Goal: Task Accomplishment & Management: Use online tool/utility

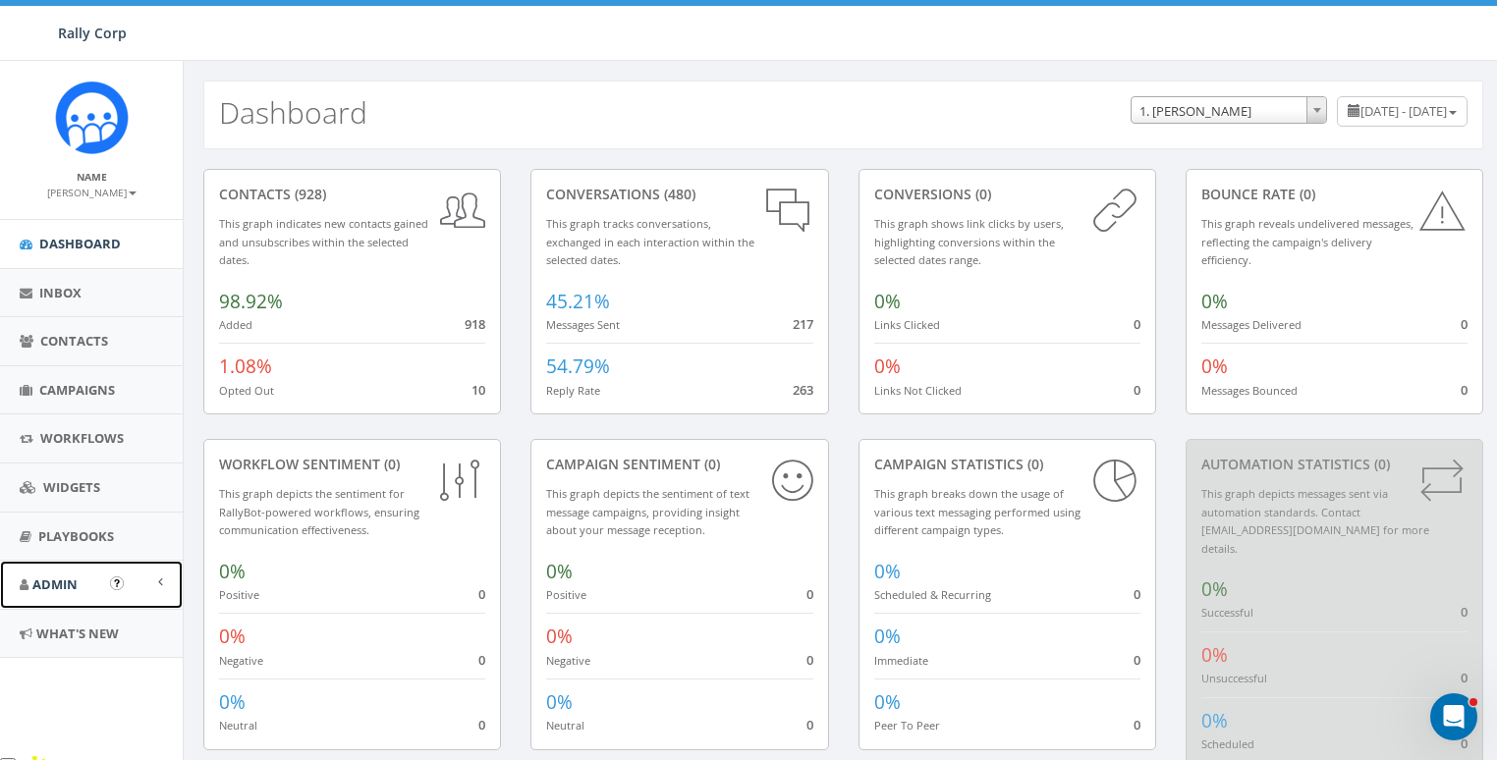
click at [66, 570] on link "Admin" at bounding box center [91, 585] width 183 height 48
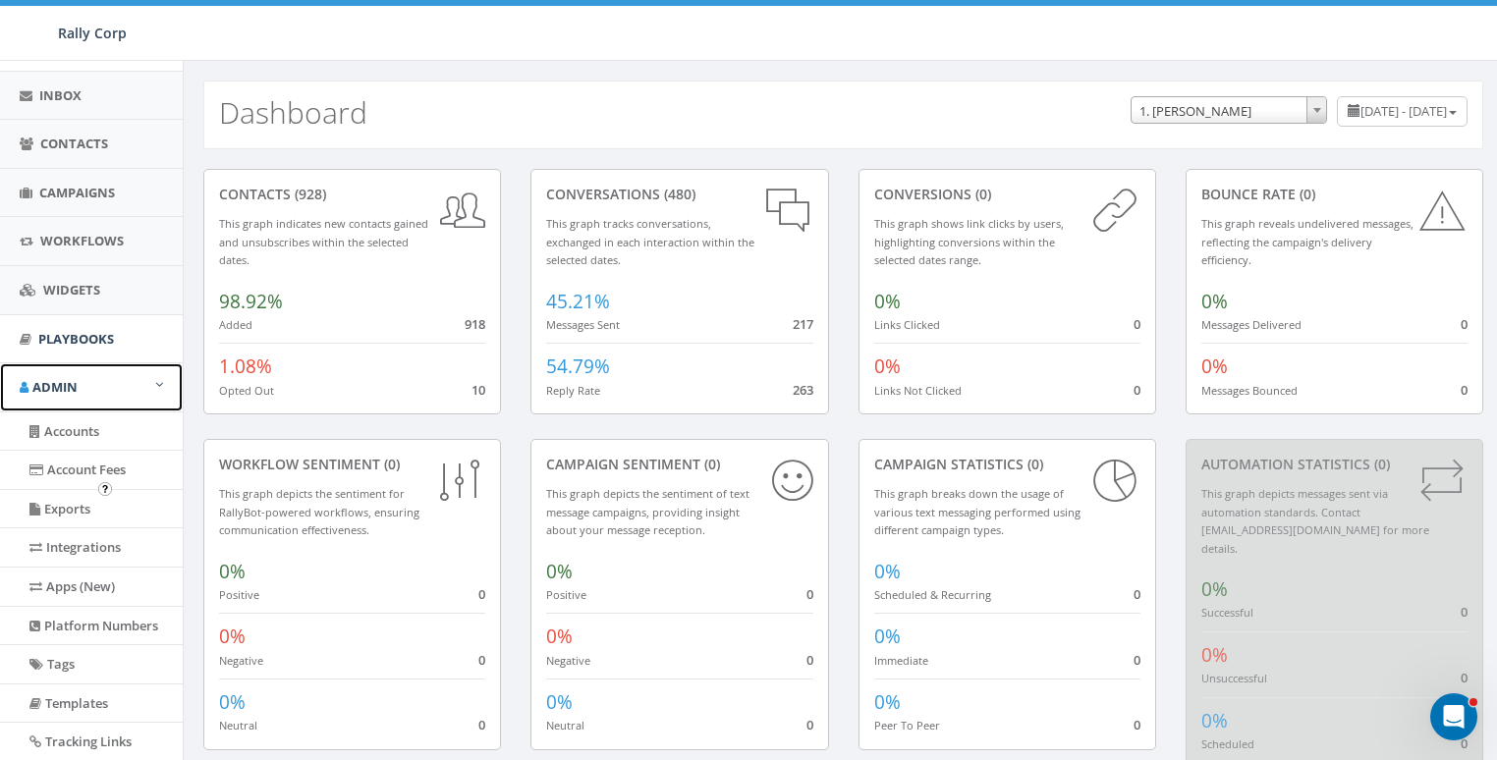
scroll to position [252, 0]
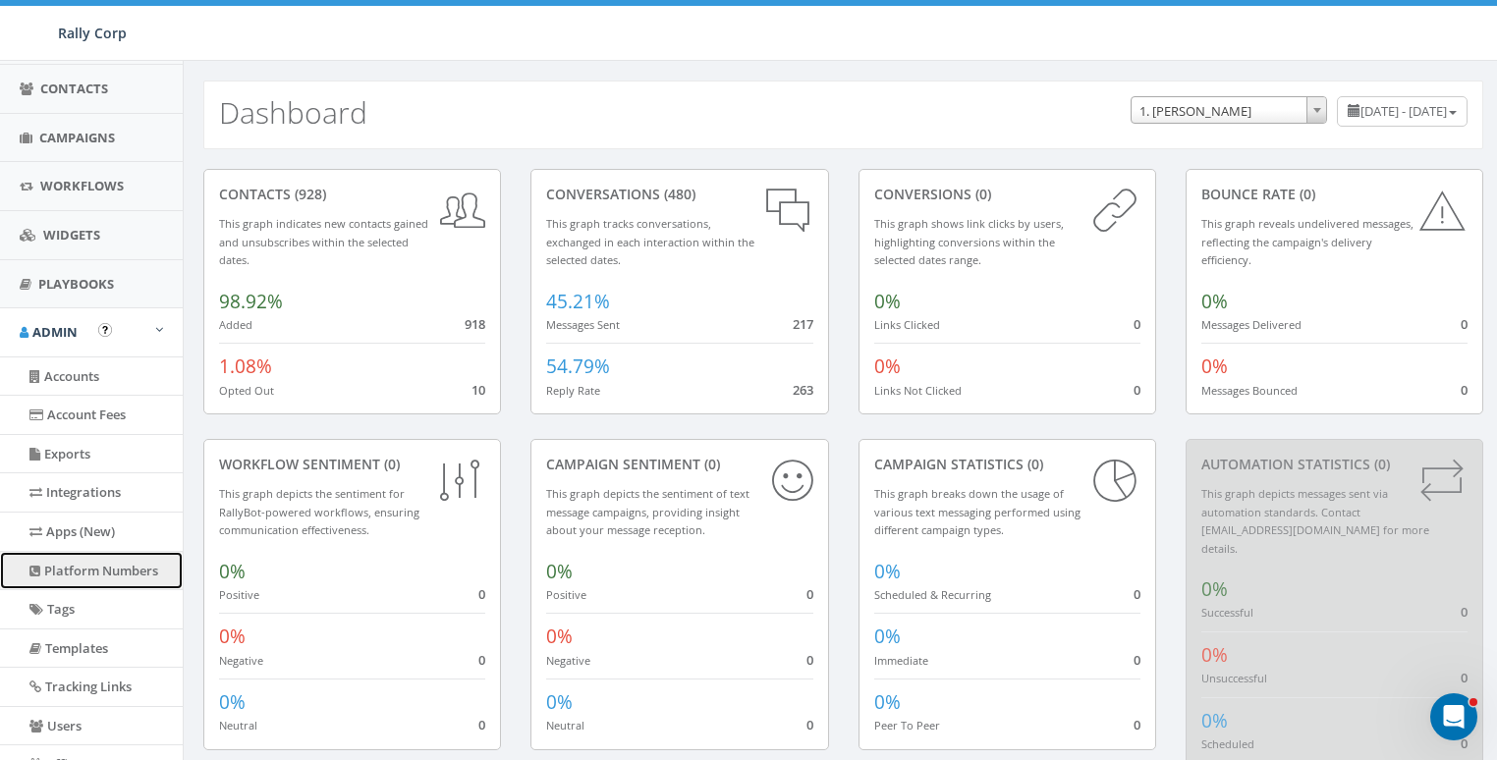
click at [64, 570] on link "Platform Numbers" at bounding box center [91, 571] width 183 height 38
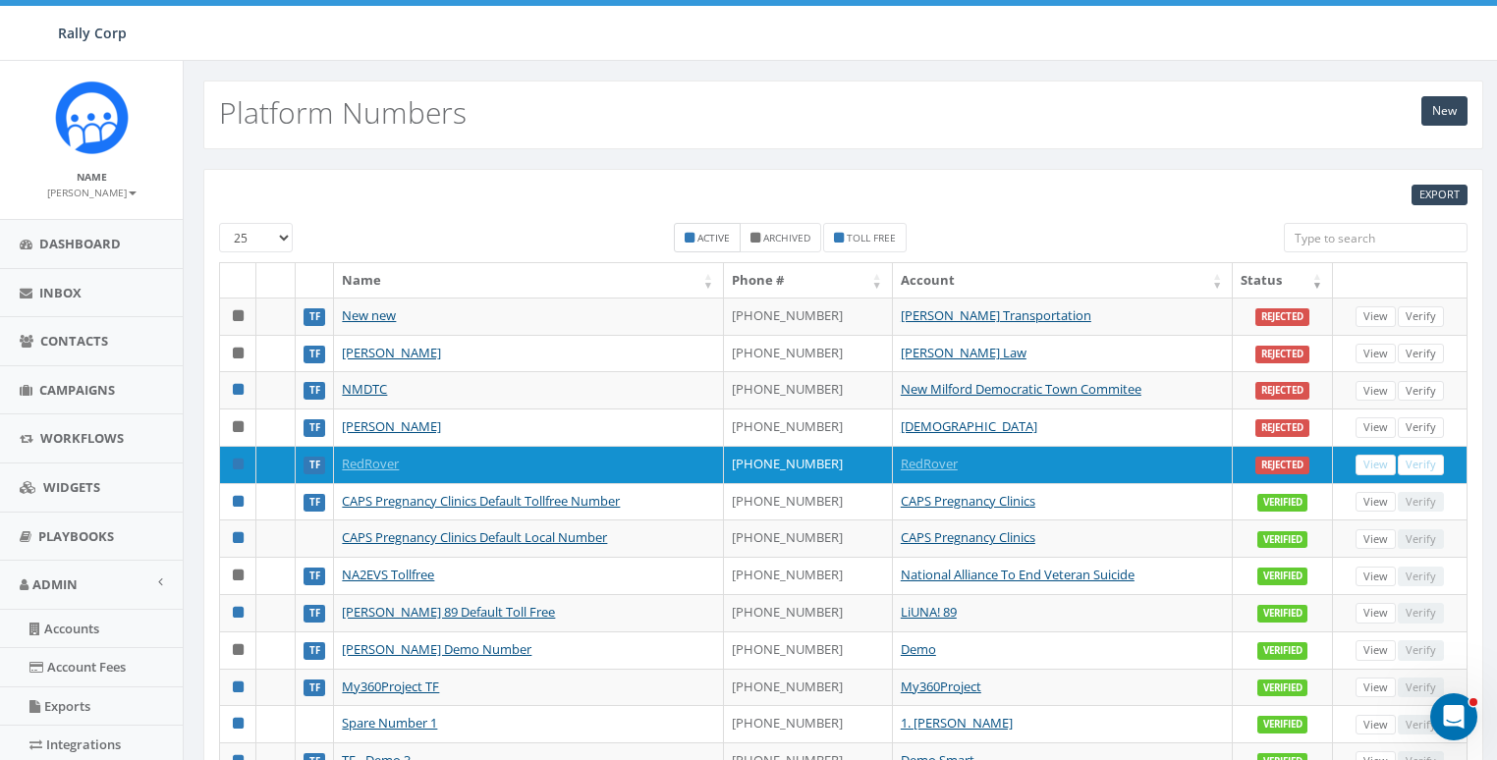
click at [727, 226] on label "Active" at bounding box center [707, 237] width 67 height 29
checkbox input "true"
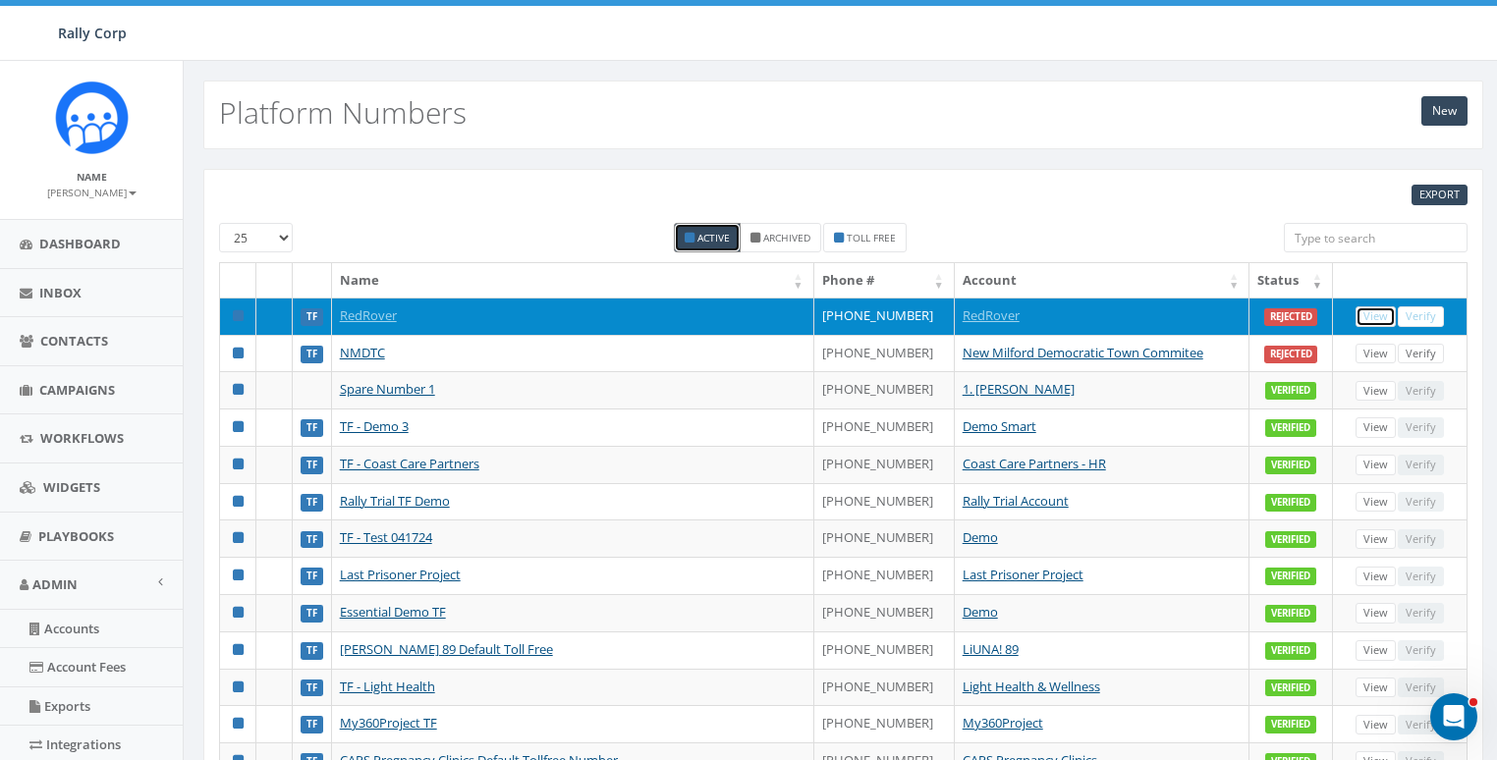
click at [1377, 313] on link "View" at bounding box center [1376, 317] width 40 height 21
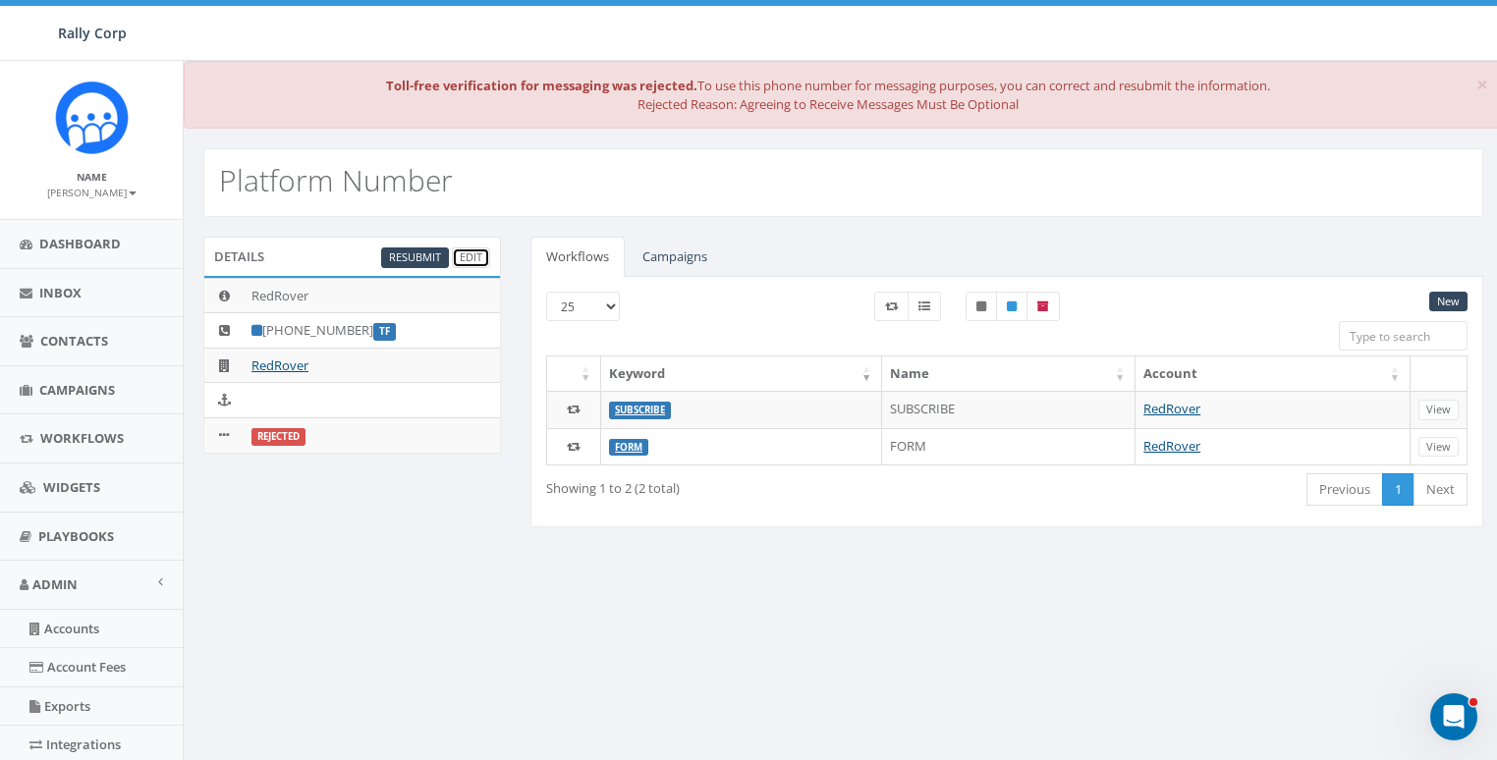
click at [468, 252] on link "Edit" at bounding box center [471, 258] width 38 height 21
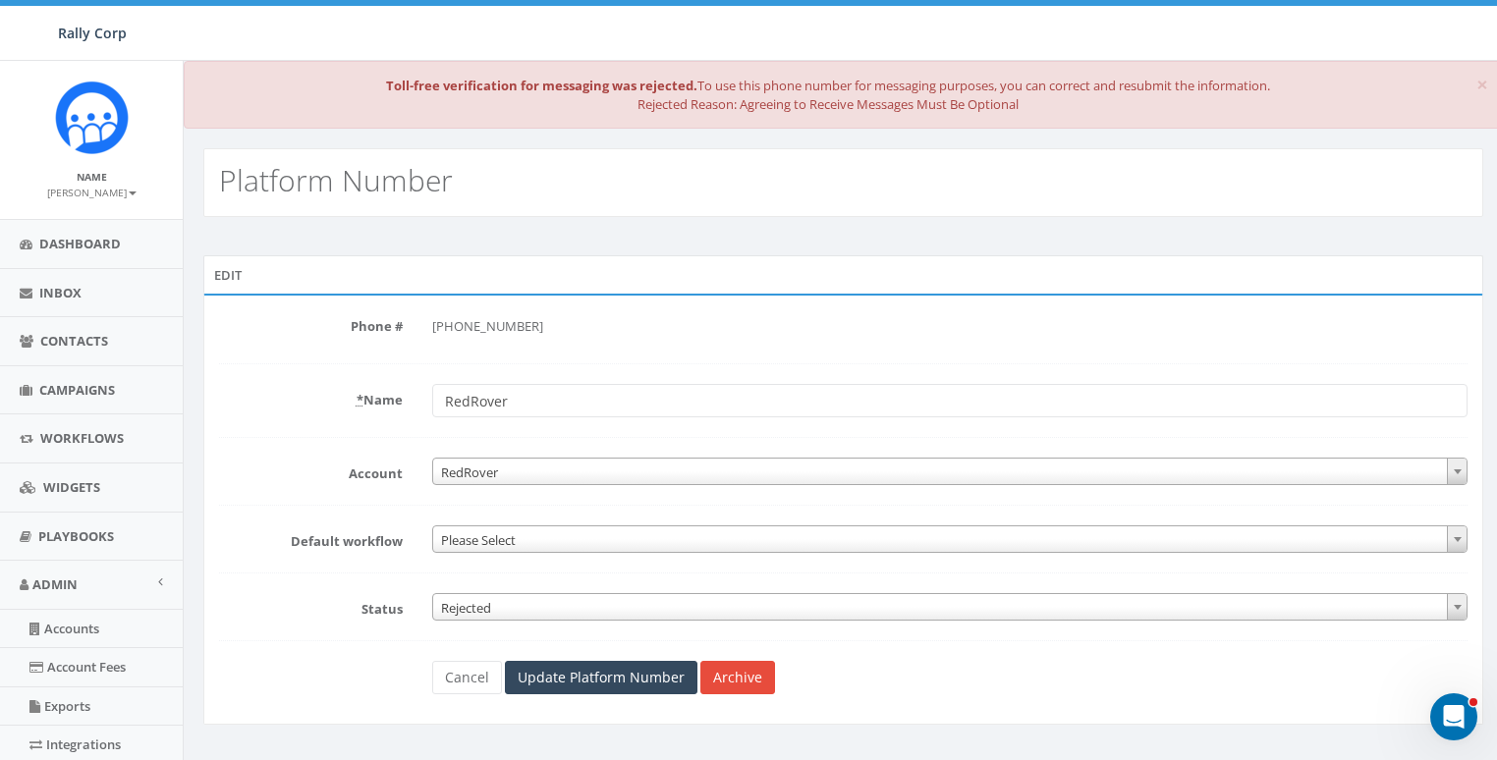
click at [249, 423] on form "Phone # +1 866-996-9932 * Name RedRover Account 1. James Martin ACME Ministry A…" at bounding box center [843, 502] width 1249 height 384
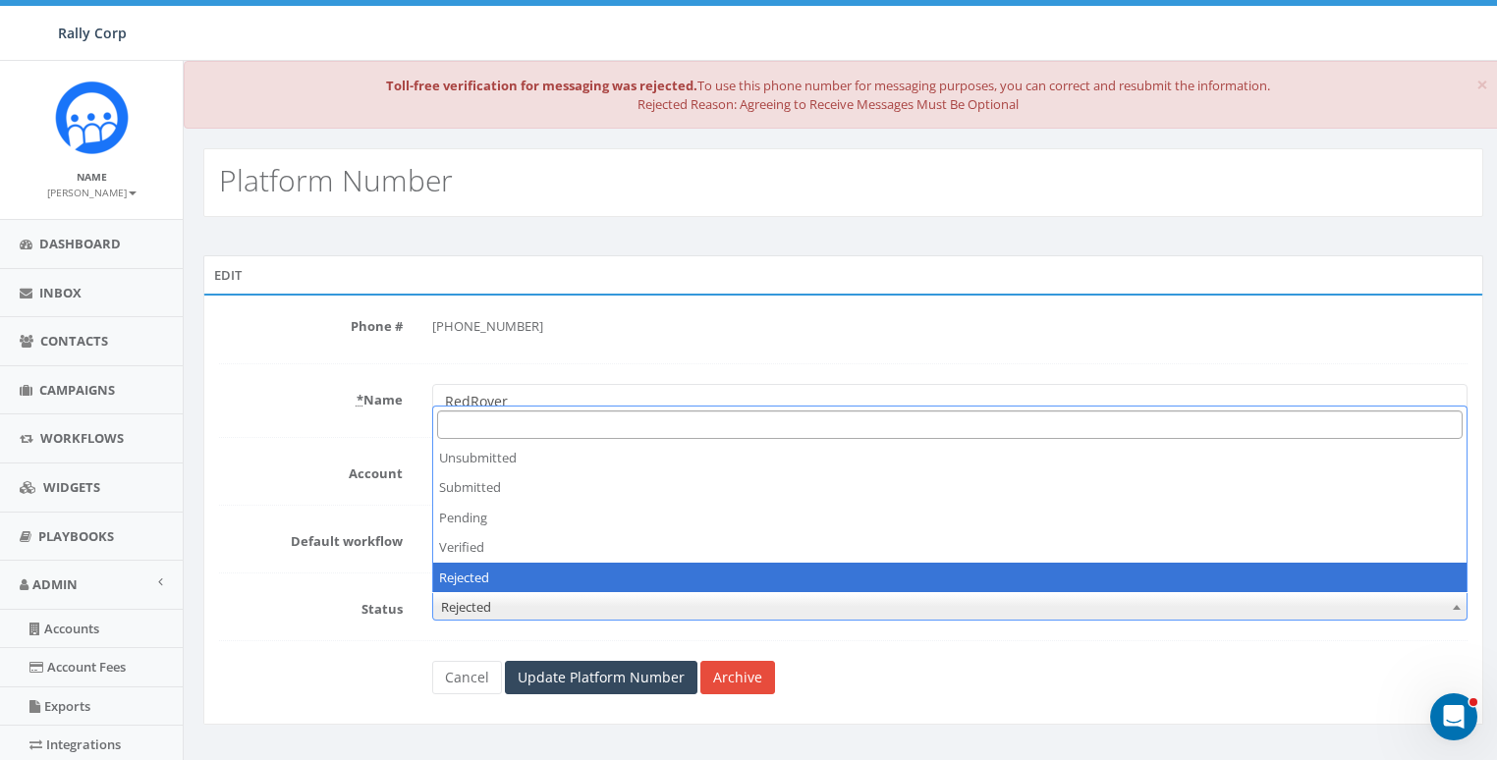
click at [480, 603] on span "Rejected" at bounding box center [950, 607] width 1035 height 28
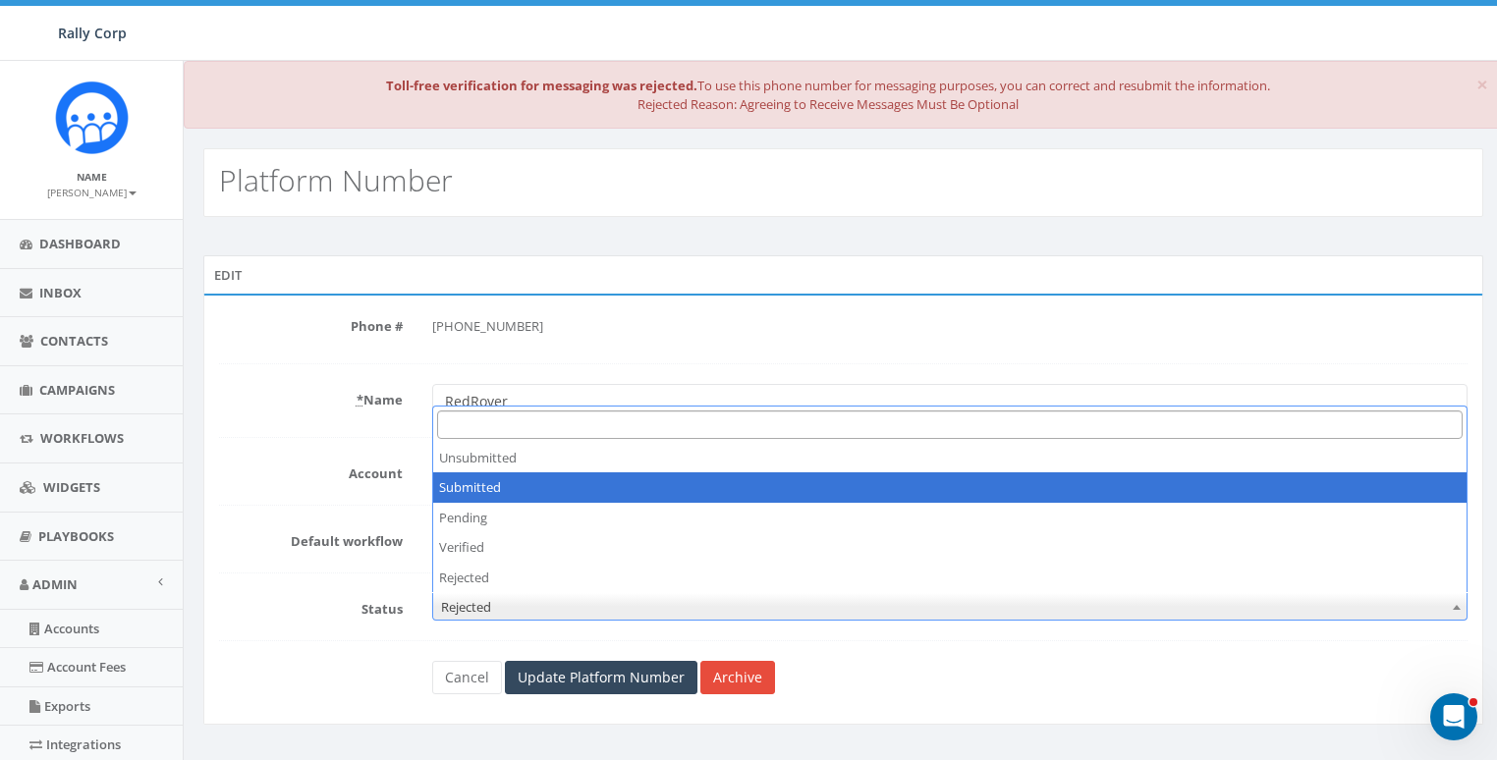
select select "1"
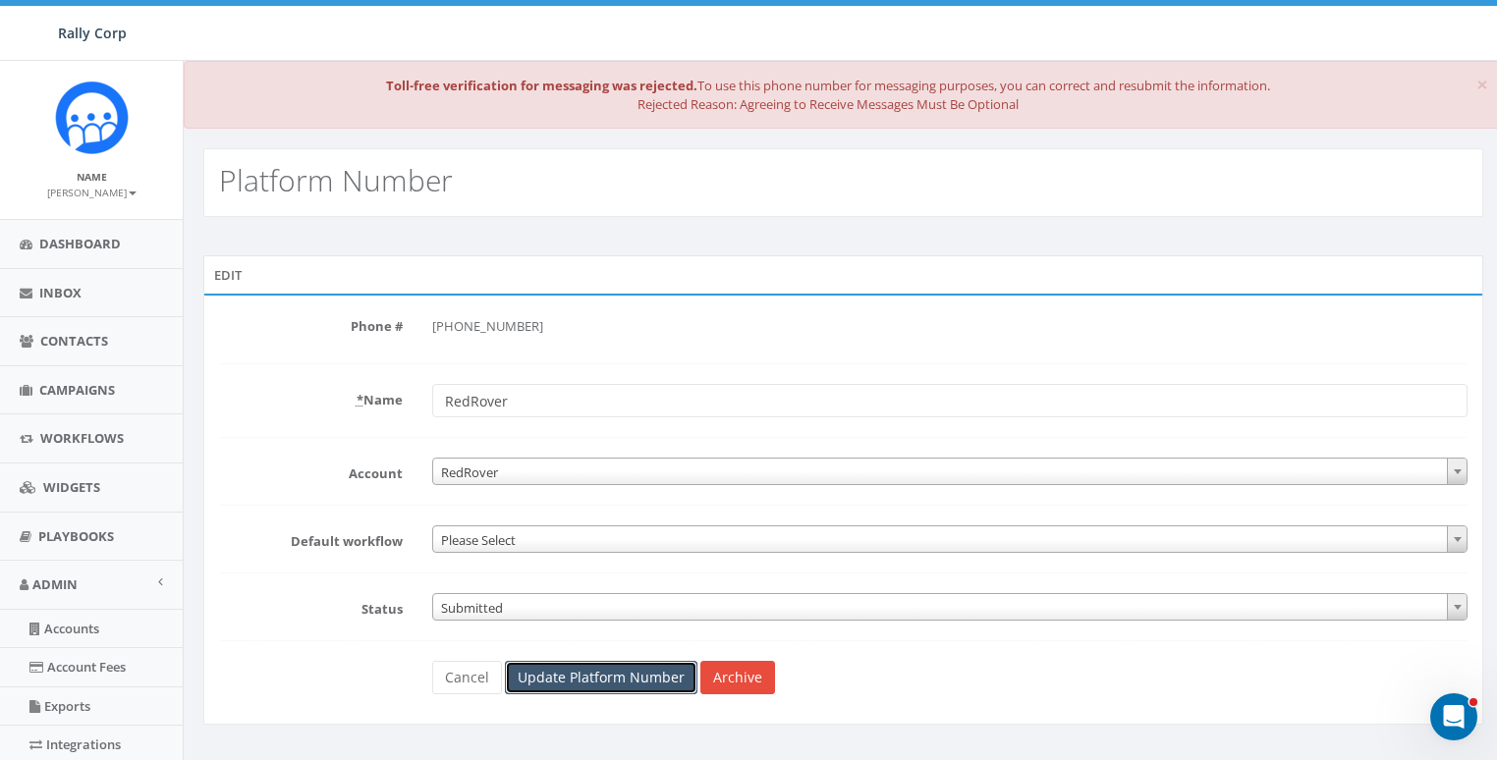
click at [608, 684] on input "Update Platform Number" at bounding box center [601, 677] width 193 height 33
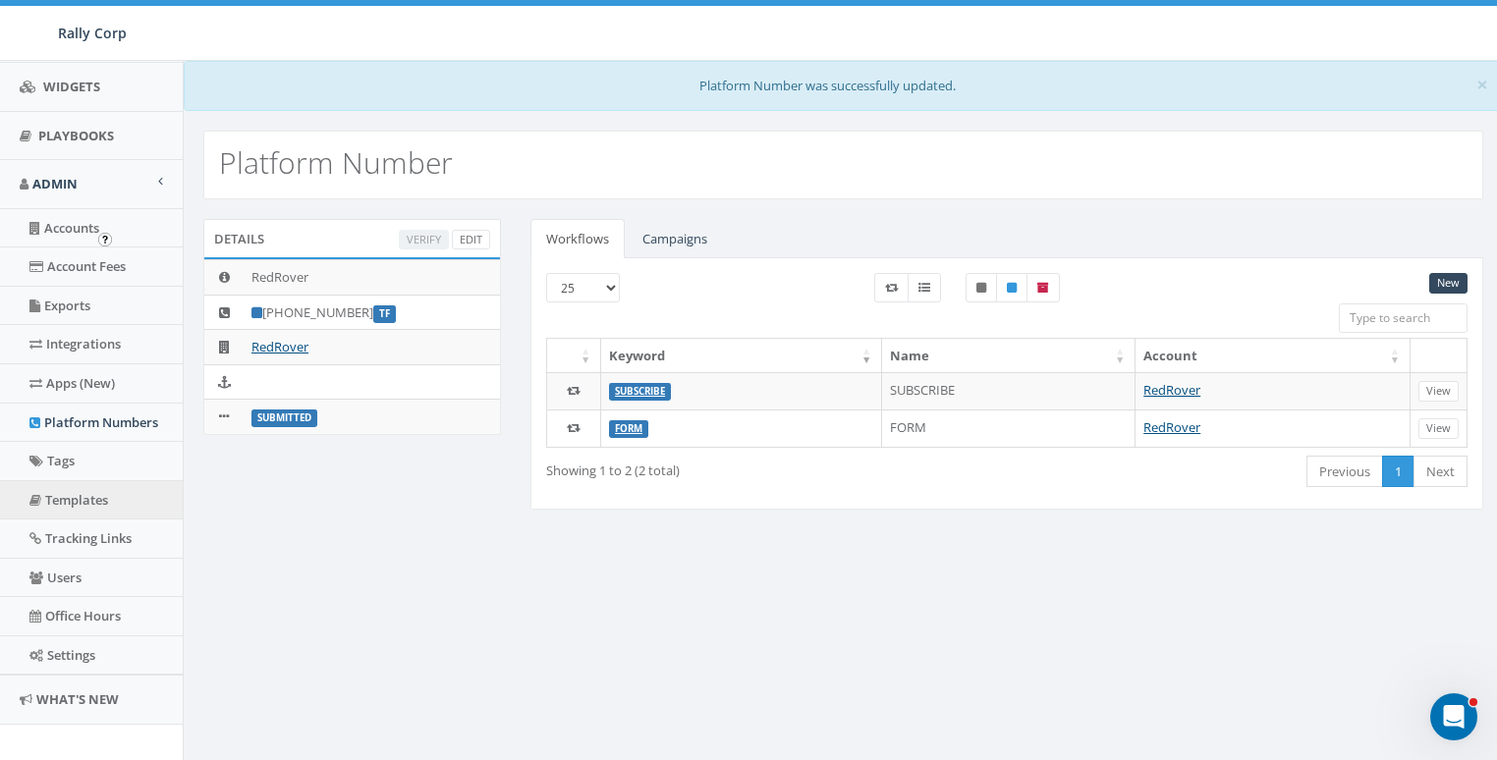
scroll to position [405, 0]
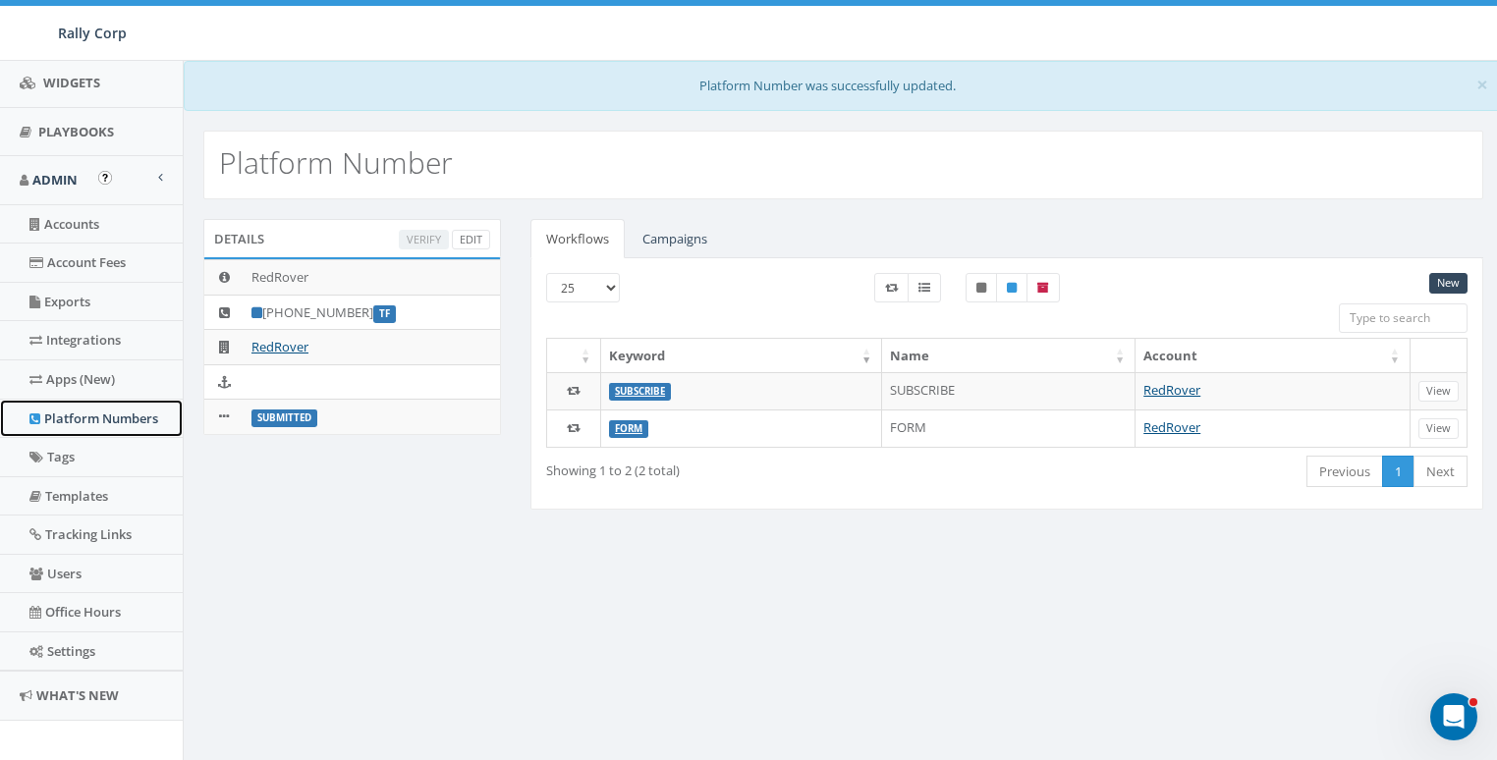
click at [87, 406] on link "Platform Numbers" at bounding box center [91, 419] width 183 height 38
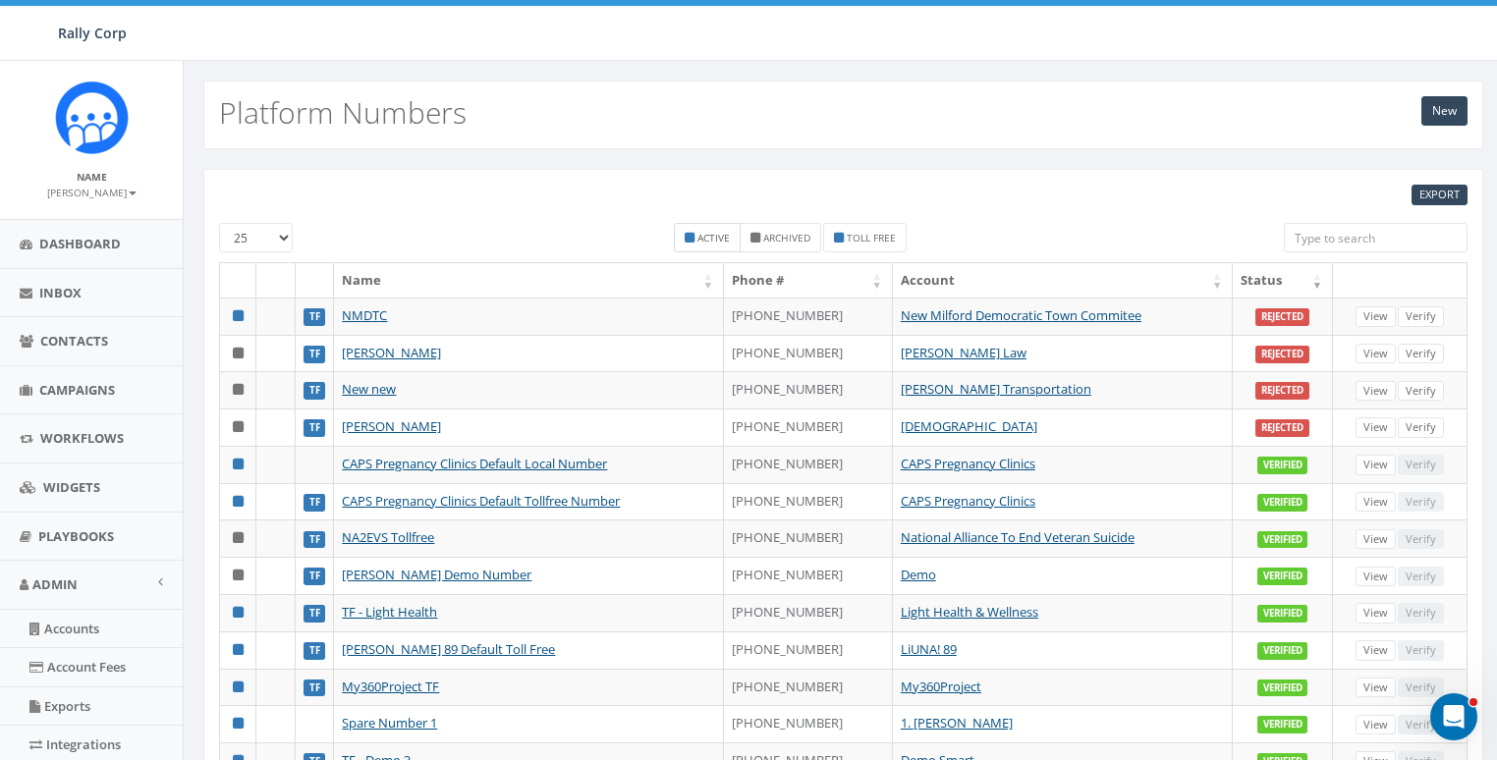
click at [700, 235] on small "Active" at bounding box center [714, 238] width 32 height 14
checkbox input "true"
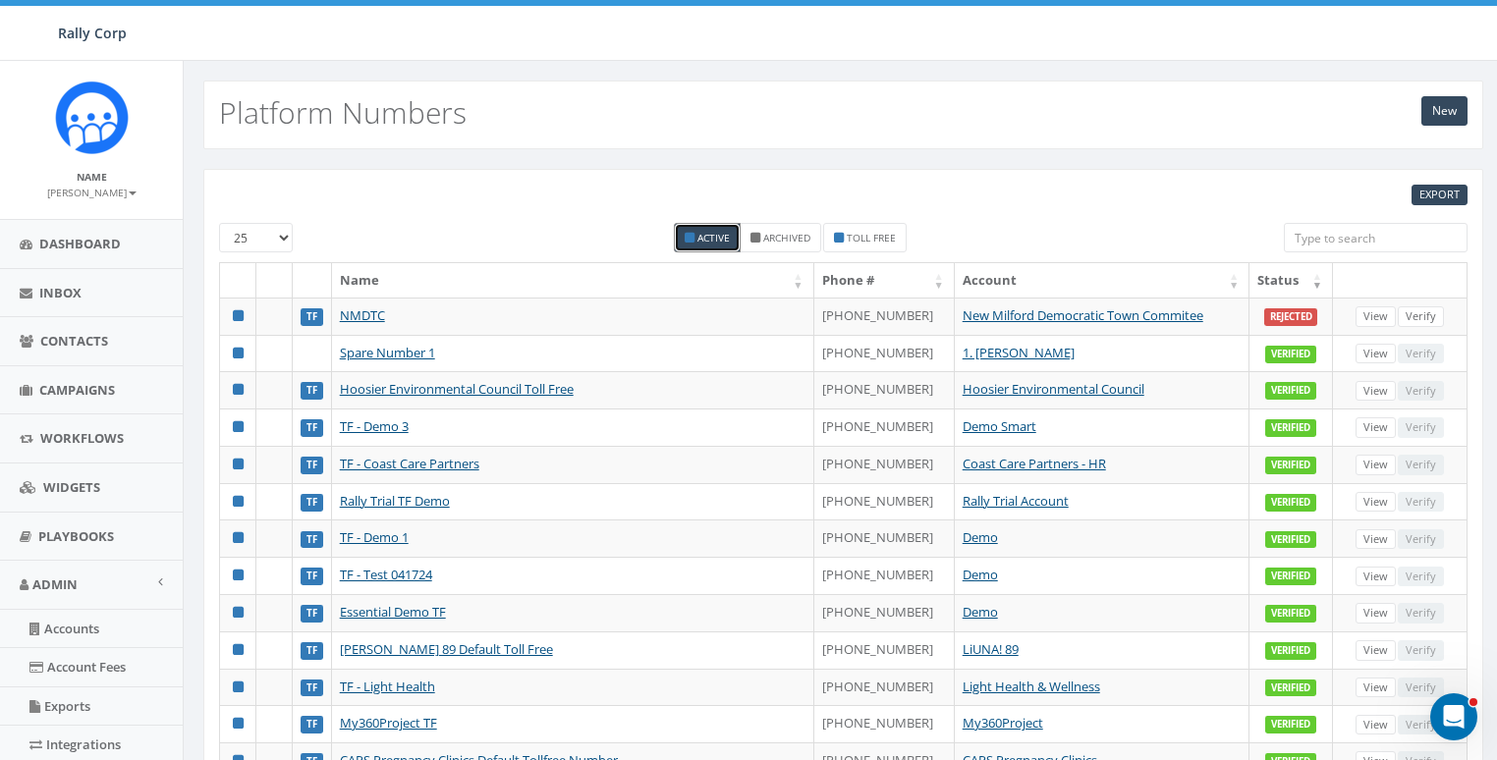
click at [1282, 271] on th "Status" at bounding box center [1292, 280] width 84 height 34
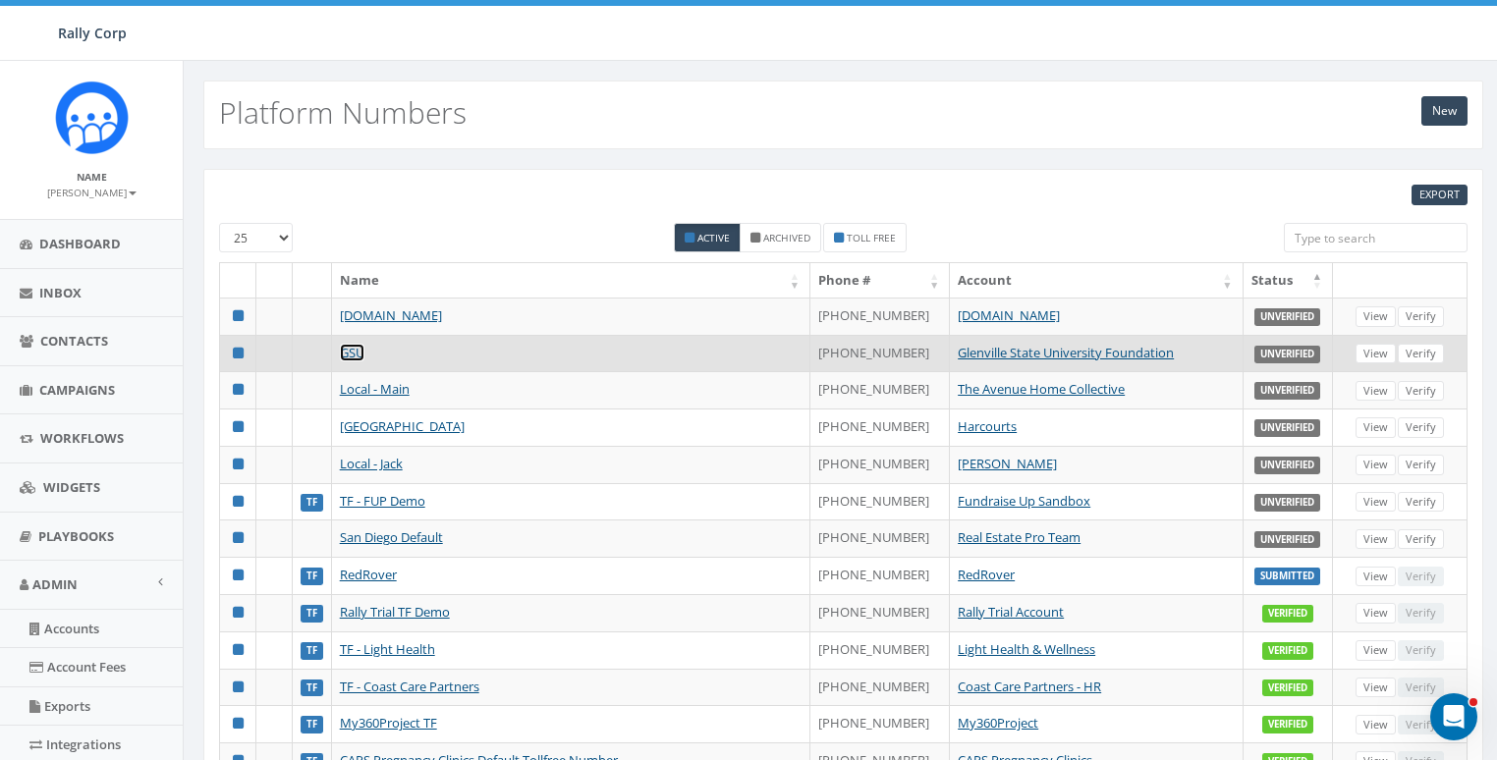
click at [355, 348] on link "GSU" at bounding box center [352, 353] width 25 height 18
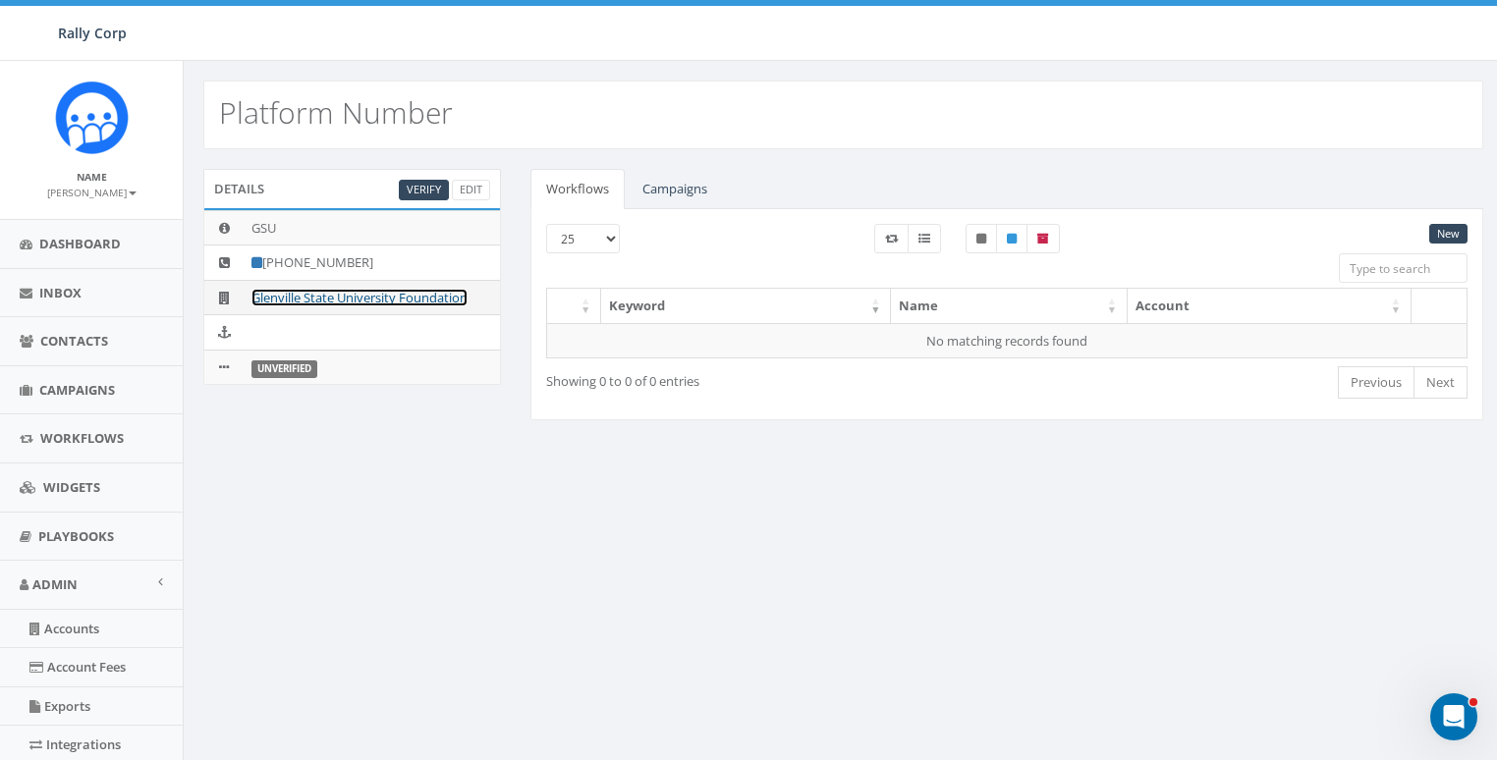
click at [441, 294] on link "Glenville State University Foundation" at bounding box center [360, 298] width 216 height 18
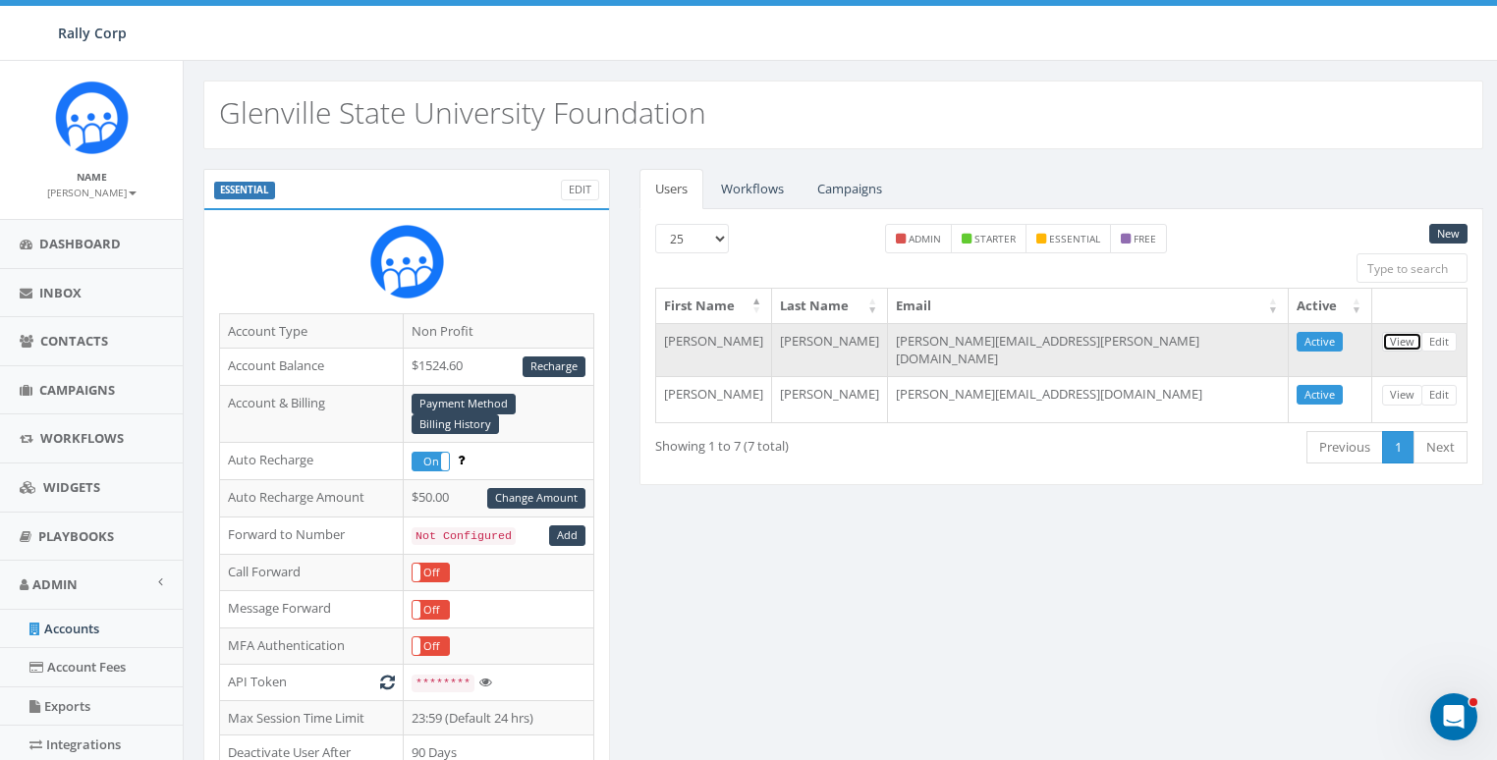
click at [1408, 335] on link "View" at bounding box center [1402, 342] width 40 height 21
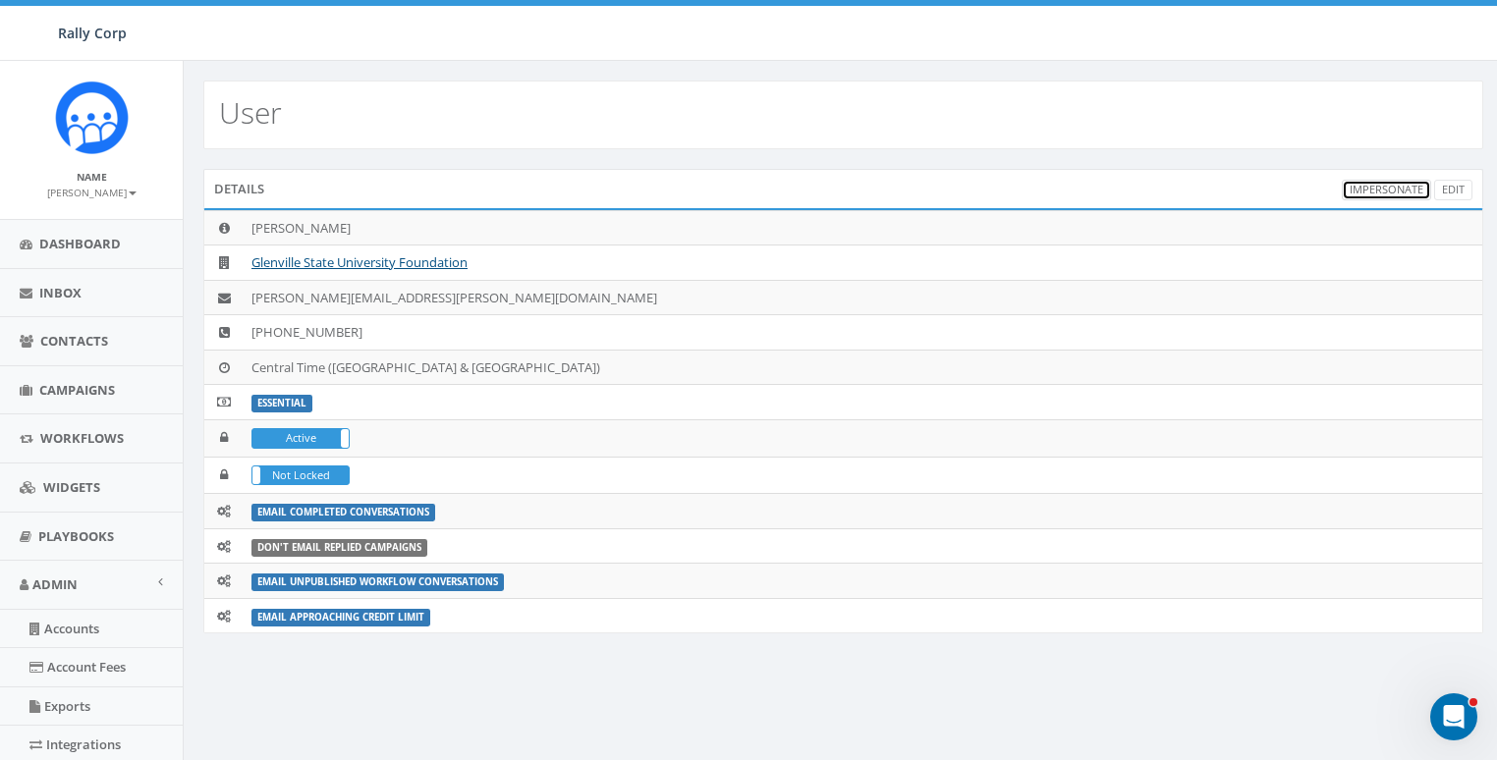
click at [1384, 189] on link "Impersonate" at bounding box center [1386, 190] width 89 height 21
